Goal: Task Accomplishment & Management: Use online tool/utility

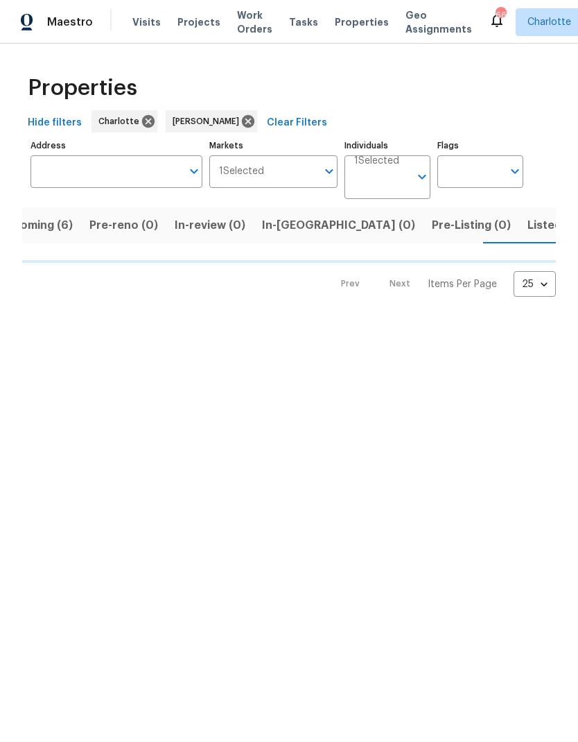
scroll to position [0, 34]
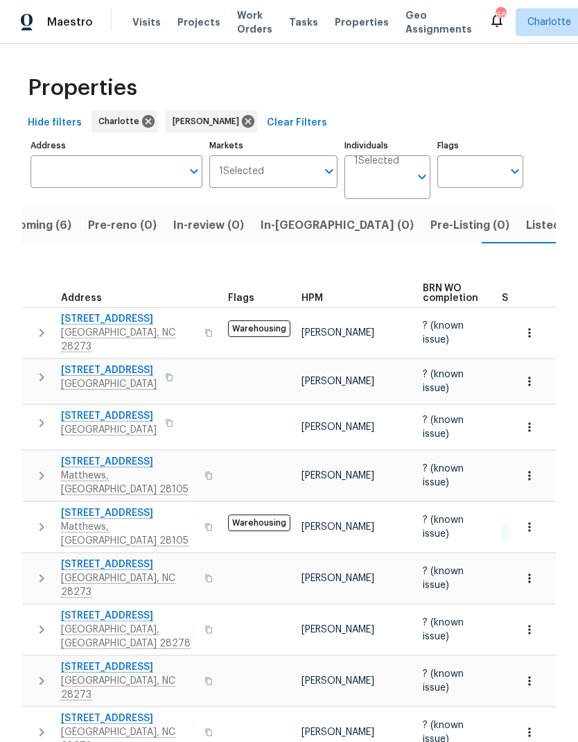
click at [65, 221] on span "Upcoming (6)" at bounding box center [34, 225] width 75 height 19
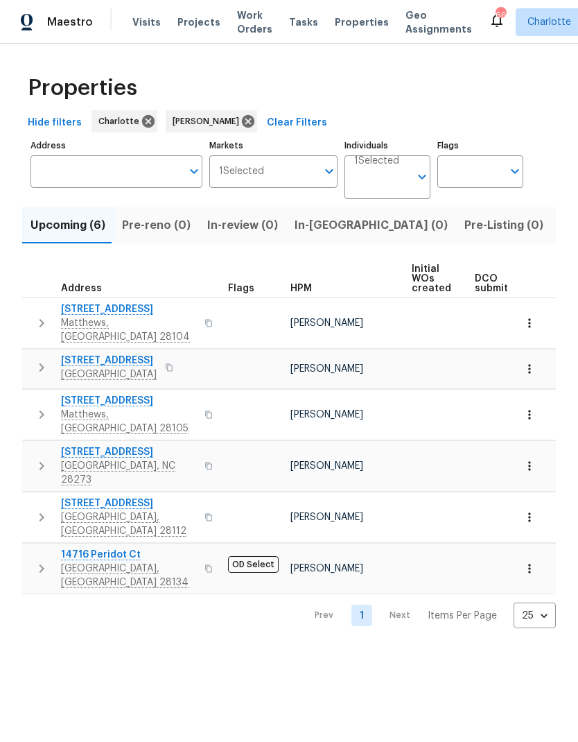
click at [157, 313] on span "1301 Mountain Laurel Ct" at bounding box center [128, 309] width 135 height 14
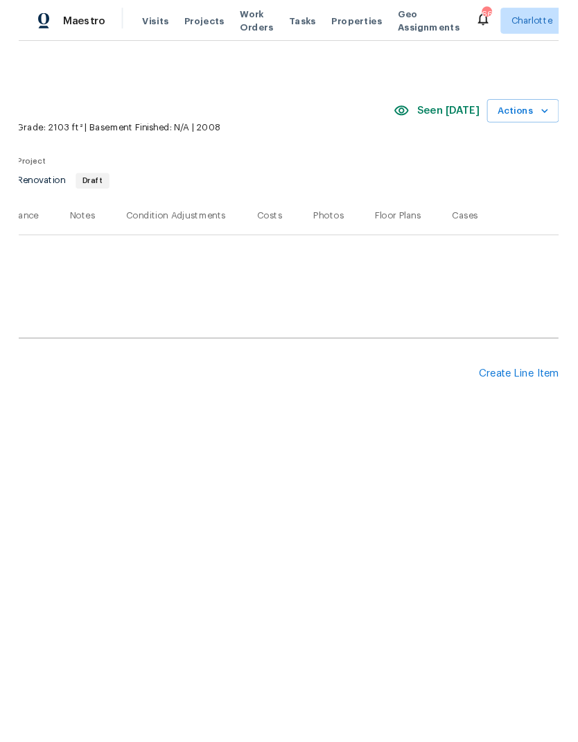
scroll to position [0, 205]
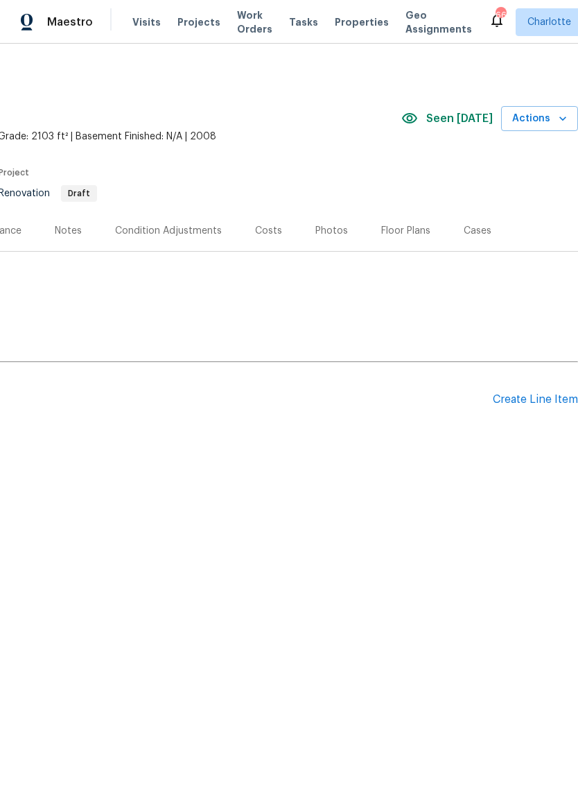
click at [533, 404] on div "Create Line Item" at bounding box center [535, 399] width 85 height 13
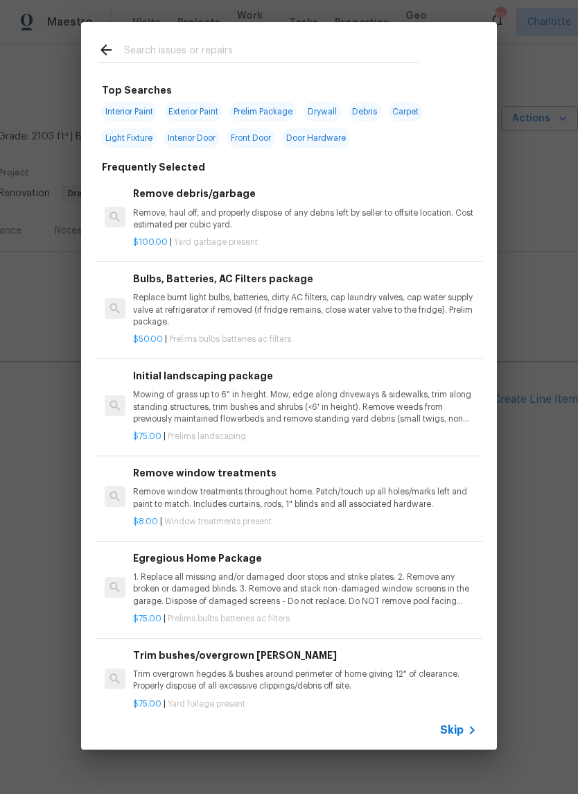
click at [317, 50] on input "text" at bounding box center [271, 52] width 294 height 21
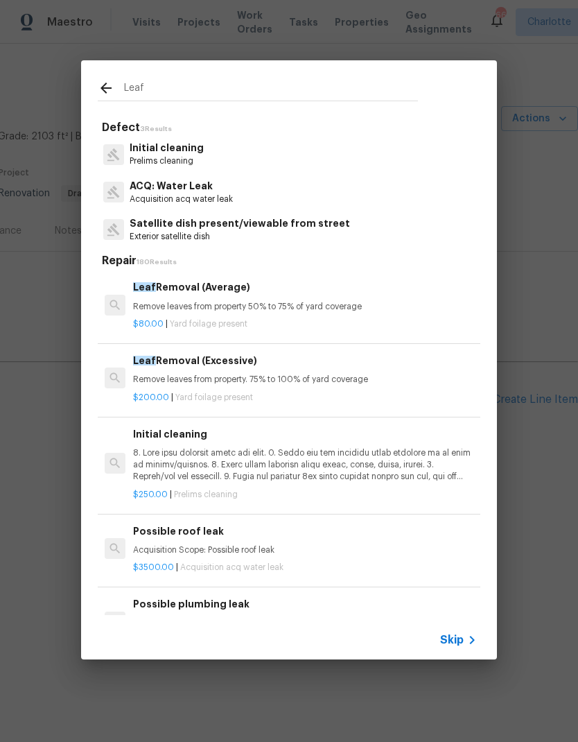
click at [125, 98] on input "Leaf" at bounding box center [271, 90] width 294 height 21
type input "Leaf"
click at [106, 89] on icon at bounding box center [106, 88] width 11 height 11
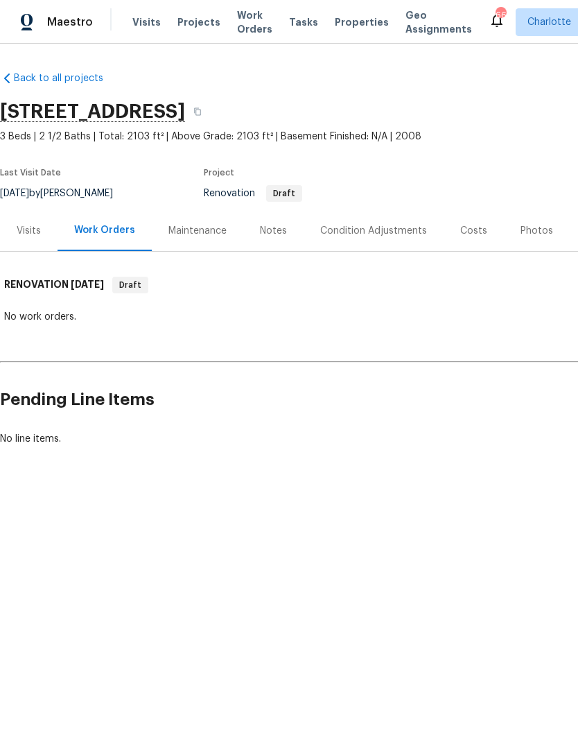
scroll to position [0, 0]
